Goal: Information Seeking & Learning: Learn about a topic

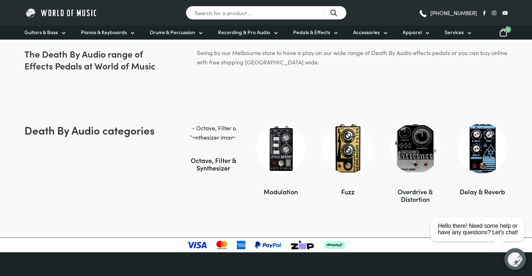
click at [278, 163] on img at bounding box center [281, 148] width 50 height 50
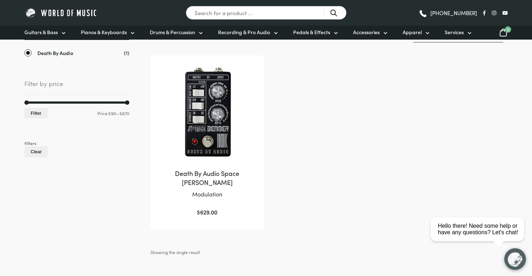
scroll to position [140, 0]
click at [237, 172] on h2 "Death By Audio Space [PERSON_NAME]" at bounding box center [207, 177] width 99 height 18
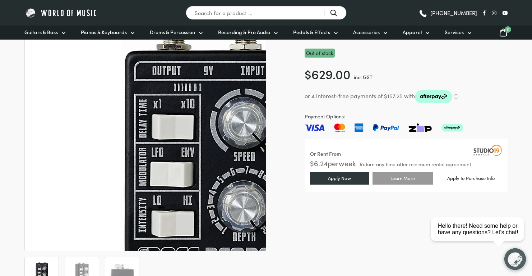
scroll to position [115, 0]
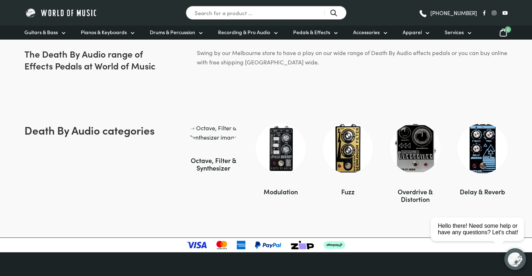
click at [353, 149] on img at bounding box center [348, 148] width 50 height 50
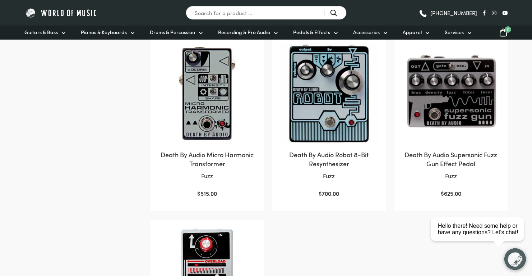
scroll to position [333, 0]
